Goal: Task Accomplishment & Management: Manage account settings

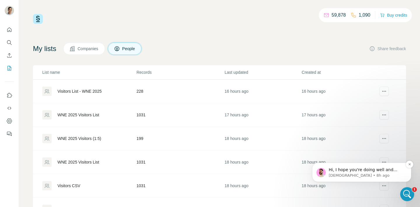
click at [395, 171] on span "Hi, I hope you're doing well and thank you for your patience. I've spoken to th…" at bounding box center [366, 195] width 74 height 57
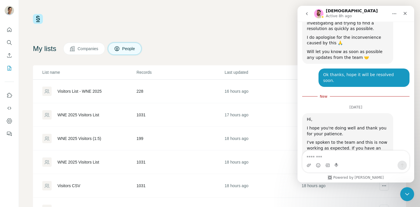
scroll to position [1768, 0]
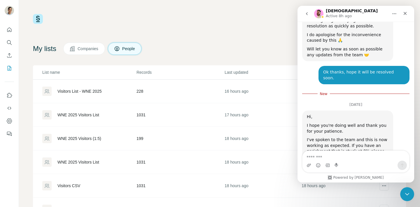
click at [350, 137] on div "I've spoken to the team and this is now working as expected. If you have an enr…" at bounding box center [348, 151] width 82 height 29
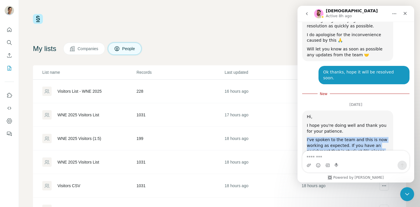
click at [350, 137] on div "I've spoken to the team and this is now working as expected. If you have an enr…" at bounding box center [348, 151] width 82 height 29
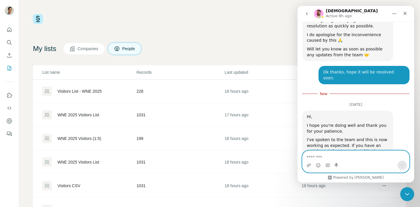
click at [337, 159] on textarea "Message…" at bounding box center [355, 156] width 107 height 10
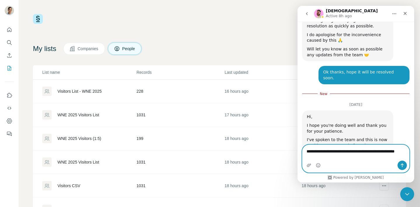
scroll to position [1774, 0]
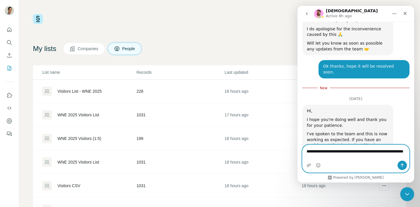
type textarea "**********"
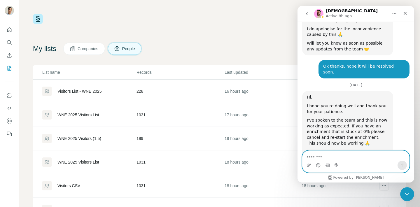
scroll to position [1778, 0]
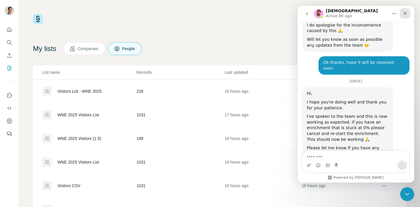
click at [407, 11] on icon "Close" at bounding box center [405, 13] width 5 height 5
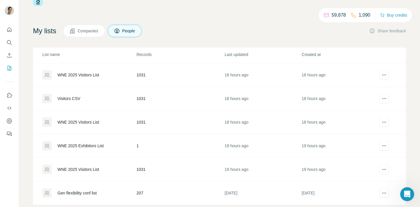
scroll to position [30, 0]
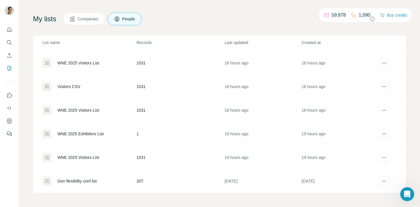
click at [143, 158] on td "1031" at bounding box center [180, 158] width 88 height 24
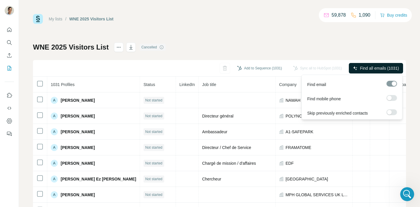
click at [371, 66] on span "Find all emails (1031)" at bounding box center [379, 68] width 39 height 6
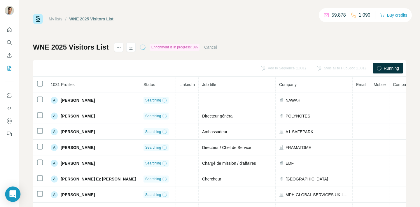
click at [15, 194] on icon "Open Intercom Messenger" at bounding box center [12, 194] width 7 height 8
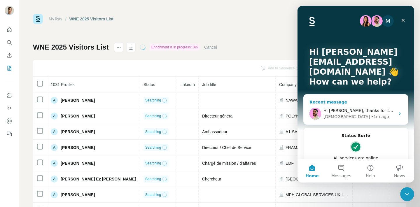
click at [358, 119] on div "Christian • 1m ago" at bounding box center [359, 117] width 72 height 6
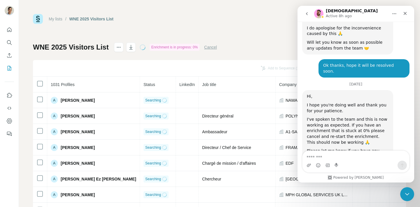
scroll to position [1778, 0]
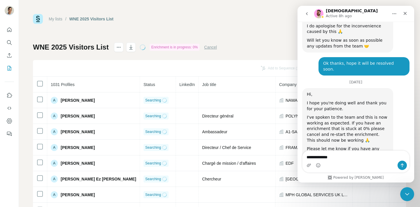
click at [335, 155] on textarea "**********" at bounding box center [355, 156] width 107 height 10
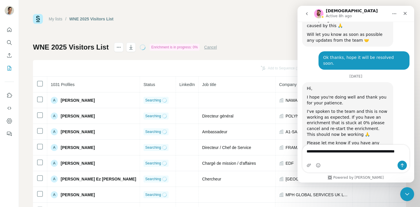
type textarea "**********"
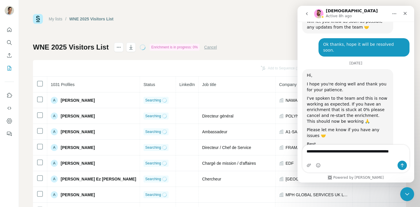
scroll to position [1802, 0]
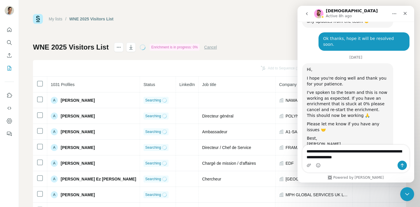
type textarea "**********"
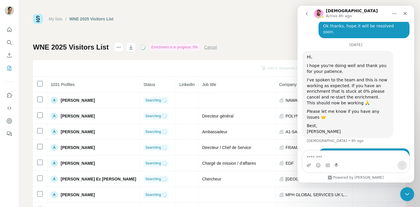
scroll to position [1815, 0]
click at [404, 15] on icon "Close" at bounding box center [405, 13] width 5 height 5
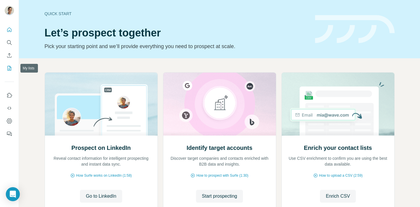
click at [9, 72] on button "My lists" at bounding box center [9, 68] width 9 height 10
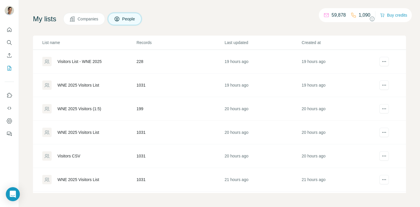
scroll to position [69, 0]
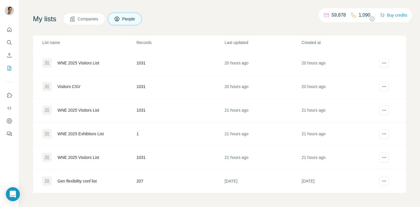
click at [69, 158] on div "WNE 2025 Visitors List" at bounding box center [78, 158] width 42 height 6
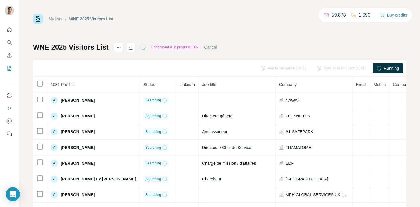
scroll to position [19, 0]
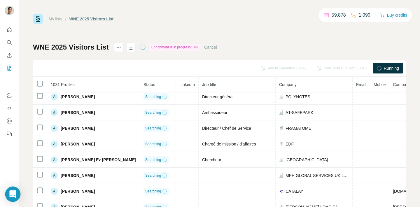
click at [16, 194] on div "Open Intercom Messenger" at bounding box center [12, 194] width 15 height 15
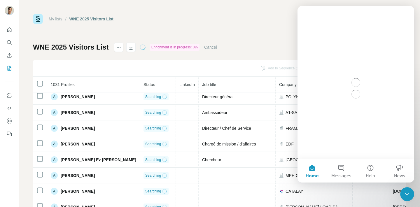
scroll to position [0, 0]
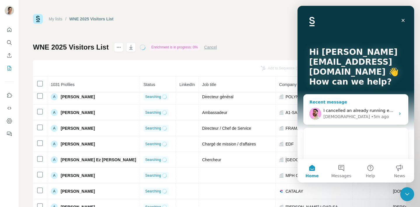
click at [347, 110] on span "I cancelled an already running enrichment and re-started it but still no progre…" at bounding box center [404, 110] width 163 height 5
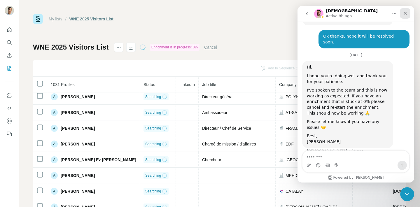
scroll to position [1815, 0]
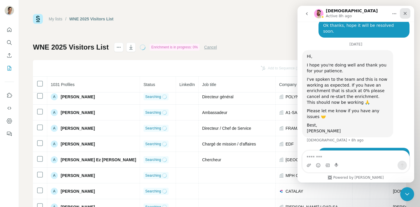
click at [406, 15] on icon "Close" at bounding box center [405, 13] width 5 height 5
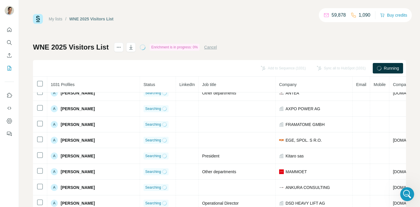
scroll to position [492, 0]
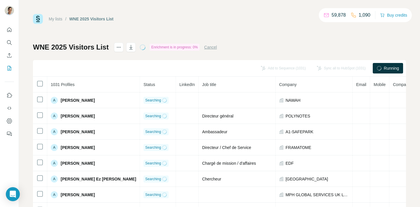
click at [213, 48] on button "Cancel" at bounding box center [210, 47] width 13 height 6
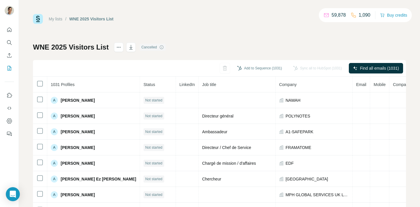
click at [62, 20] on link "My lists" at bounding box center [56, 19] width 14 height 5
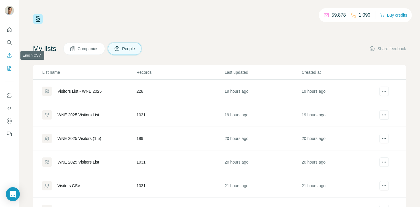
click at [10, 57] on icon "Enrich CSV" at bounding box center [9, 55] width 6 height 6
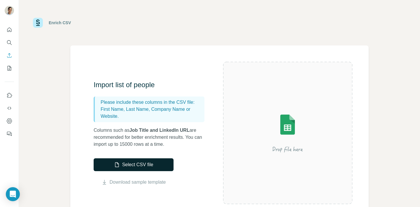
click at [131, 163] on button "Select CSV file" at bounding box center [134, 164] width 80 height 13
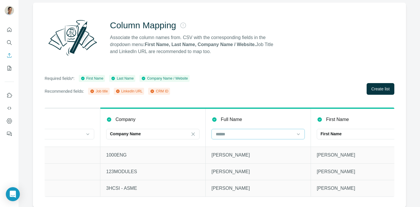
scroll to position [0, 96]
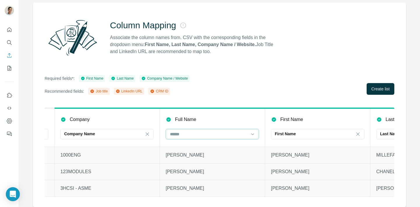
click at [197, 132] on input at bounding box center [208, 134] width 79 height 6
click at [245, 76] on div "Required fields*: First Name Last Name Company Name / Website Recommended field…" at bounding box center [220, 85] width 350 height 20
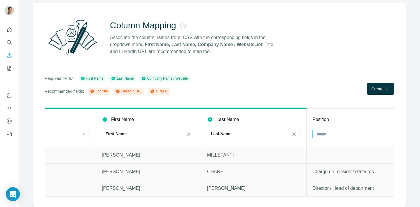
scroll to position [0, 334]
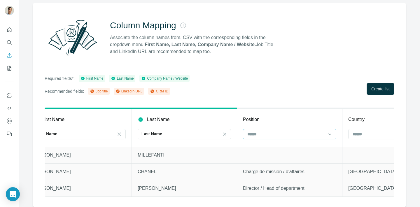
click at [287, 132] on input at bounding box center [286, 134] width 79 height 6
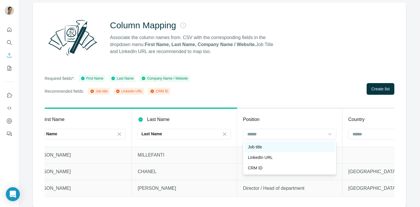
click at [280, 149] on div "Job title" at bounding box center [289, 147] width 83 height 6
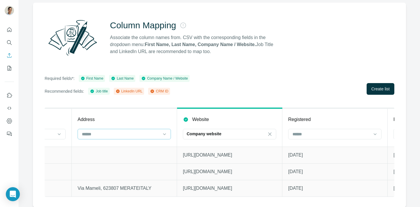
scroll to position [0, 809]
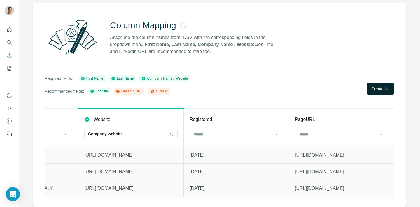
click at [380, 86] on span "Create list" at bounding box center [380, 89] width 18 height 6
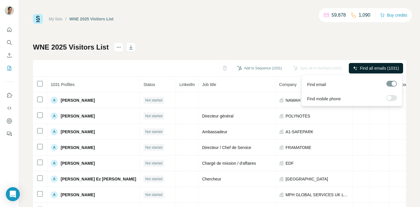
click at [367, 68] on span "Find all emails (1031)" at bounding box center [379, 68] width 39 height 6
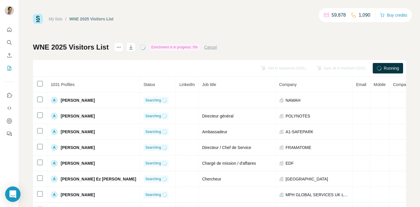
click at [15, 192] on icon "Open Intercom Messenger" at bounding box center [12, 194] width 7 height 8
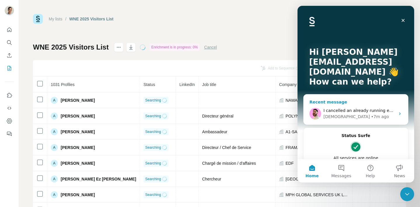
click at [354, 111] on span "I cancelled an already running enrichment and re-started it but still no progre…" at bounding box center [404, 110] width 163 height 5
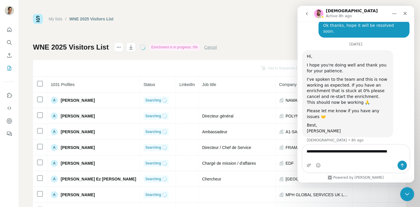
scroll to position [1821, 0]
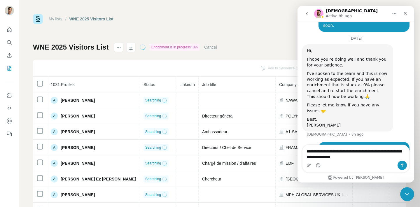
type textarea "**********"
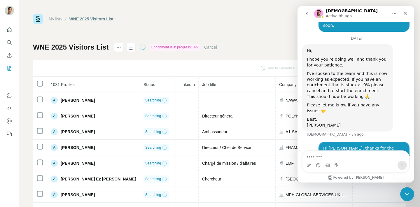
scroll to position [1834, 0]
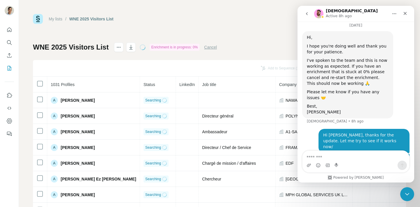
click at [319, 15] on img "Intercom messenger" at bounding box center [318, 13] width 9 height 9
click at [306, 15] on icon "go back" at bounding box center [306, 13] width 5 height 5
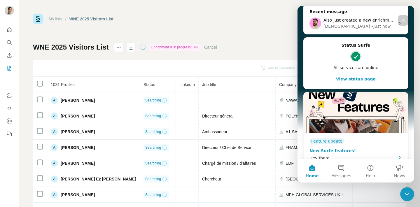
scroll to position [101, 0]
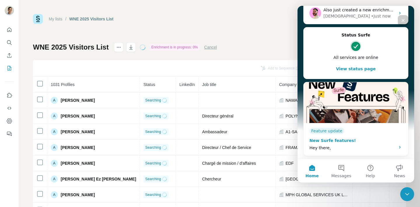
click at [345, 141] on div "New Surfe features!" at bounding box center [350, 141] width 82 height 6
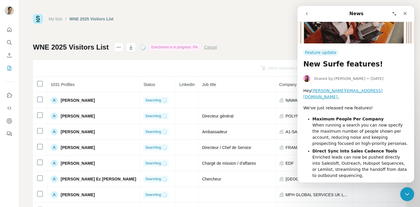
scroll to position [51, 0]
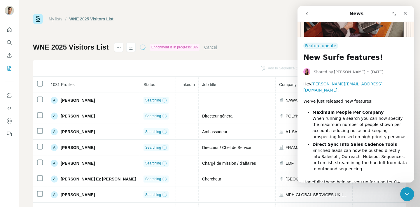
click at [348, 109] on li "Maximum People Per Company When running a search you can now specify the maximu…" at bounding box center [360, 124] width 96 height 31
click at [348, 110] on b "Maximum People Per Company" at bounding box center [347, 112] width 71 height 5
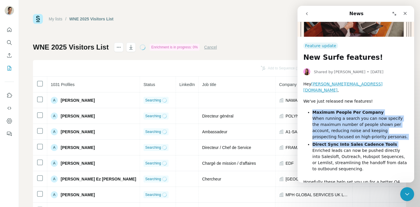
drag, startPoint x: 348, startPoint y: 108, endPoint x: 349, endPoint y: 141, distance: 32.7
click at [349, 141] on ul "Maximum People Per Company When running a search you can now specify the maximu…" at bounding box center [355, 140] width 105 height 63
click at [349, 141] on li "Direct Sync Into Sales Cadence Tools Enriched leads can now be pushed directly …" at bounding box center [360, 156] width 96 height 31
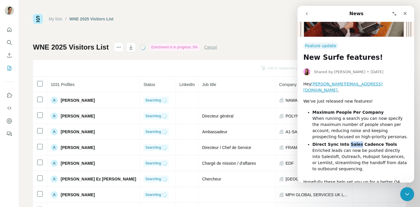
click at [349, 141] on li "Direct Sync Into Sales Cadence Tools Enriched leads can now be pushed directly …" at bounding box center [360, 156] width 96 height 31
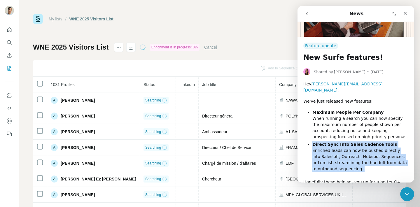
drag, startPoint x: 349, startPoint y: 141, endPoint x: 349, endPoint y: 153, distance: 11.4
click at [349, 153] on li "Direct Sync Into Sales Cadence Tools Enriched leads can now be pushed directly …" at bounding box center [360, 156] width 96 height 31
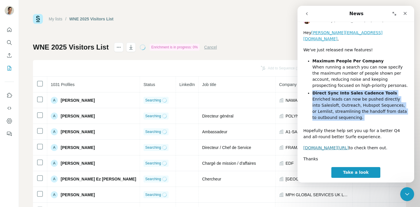
click at [333, 146] on link "app.surfe.com/icp-finder" at bounding box center [325, 148] width 45 height 5
click at [306, 14] on icon "go back" at bounding box center [307, 13] width 2 height 3
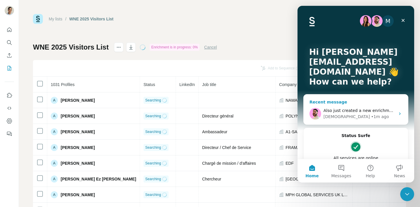
click at [330, 110] on span "Also just created a new enrichment list but the progress is stuck at 0% as usua…" at bounding box center [405, 110] width 165 height 5
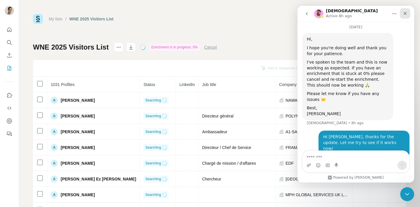
scroll to position [1834, 0]
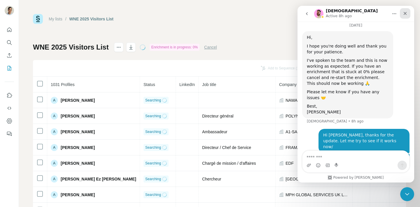
click at [405, 13] on icon "Close" at bounding box center [405, 13] width 3 height 3
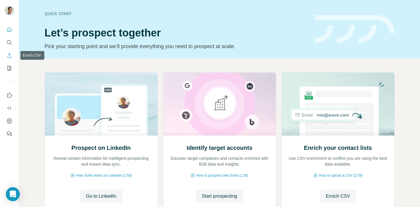
click at [8, 53] on icon "Enrich CSV" at bounding box center [9, 55] width 6 height 6
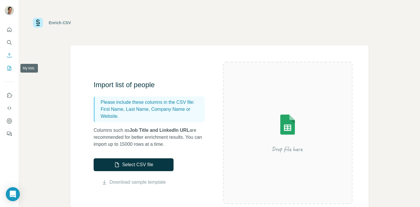
click at [10, 70] on icon "My lists" at bounding box center [10, 68] width 4 height 5
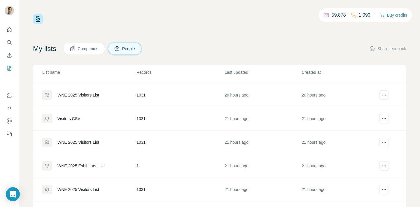
scroll to position [69, 0]
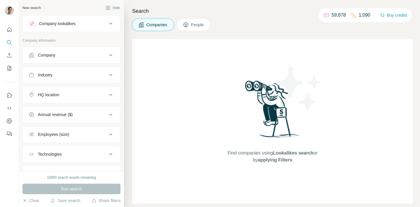
click at [189, 24] on icon at bounding box center [186, 25] width 6 height 6
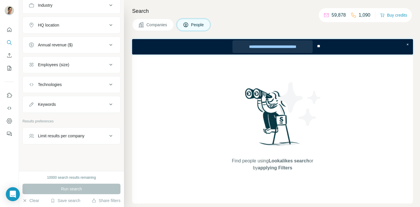
click at [236, 47] on div "**********" at bounding box center [272, 46] width 80 height 13
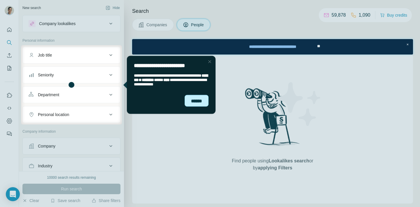
click at [201, 98] on div "******" at bounding box center [197, 101] width 24 height 12
